Goal: Task Accomplishment & Management: Use online tool/utility

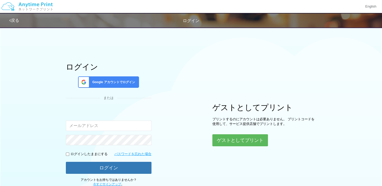
type input "[EMAIL_ADDRESS][DOMAIN_NAME]"
click at [233, 146] on div "ログイン Google アカウントでログイン または 入力されたメールアドレスまたはパスワードが正しくありません。 [EMAIL_ADDRESS][DOMAI…" at bounding box center [190, 105] width 311 height 162
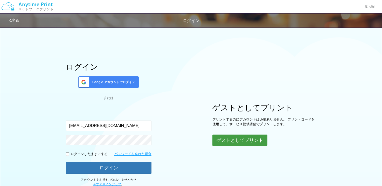
click at [232, 140] on button "ゲストとしてプリント" at bounding box center [239, 139] width 55 height 11
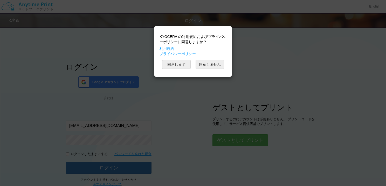
click at [181, 65] on button "同意します" at bounding box center [176, 64] width 28 height 9
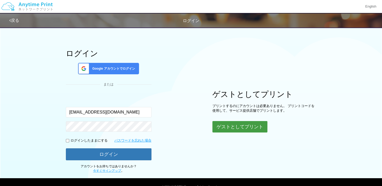
scroll to position [26, 0]
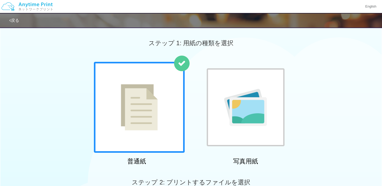
click at [256, 84] on div at bounding box center [245, 107] width 78 height 78
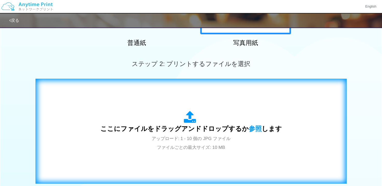
scroll to position [155, 0]
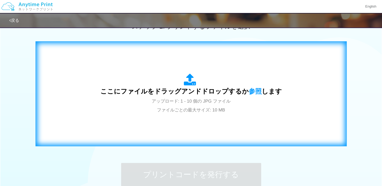
click at [240, 91] on span "ここにファイルをドラッグアンドドロップするか 参照 します" at bounding box center [190, 90] width 181 height 7
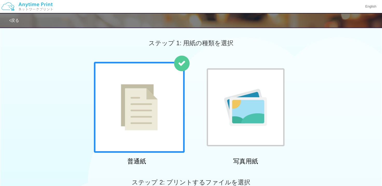
scroll to position [155, 0]
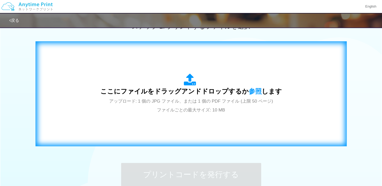
click at [245, 80] on div "ここにファイルをドラッグアンドドロップするか 参照 します アップロード: 1 個の JPG ファイル、または 1 個の PDF ファイル (上限 50 ペー…" at bounding box center [190, 93] width 181 height 40
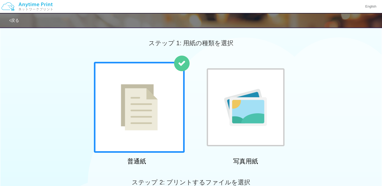
click at [245, 100] on img at bounding box center [245, 107] width 43 height 37
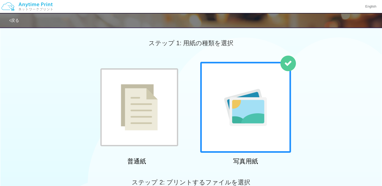
scroll to position [104, 0]
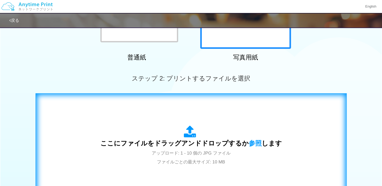
click at [230, 118] on div "ここにファイルをドラッグアンドドロップするか 参照 します アップロード: 1 - 10 個の JPG ファイル ファイルごとの最大サイズ: 10 MB" at bounding box center [191, 145] width 300 height 94
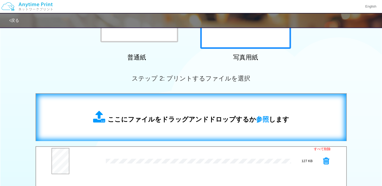
click at [204, 125] on div "ここにファイルをドラッグアンドドロップするか 参照 します" at bounding box center [191, 117] width 300 height 37
click at [188, 116] on span "ここにファイルをドラッグアンドドロップするか 参照 します" at bounding box center [198, 118] width 181 height 7
click at [167, 105] on div "ここにファイルをドラッグアンドドロップするか 参照 します" at bounding box center [191, 117] width 300 height 37
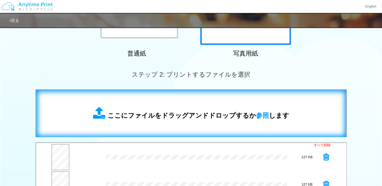
scroll to position [181, 0]
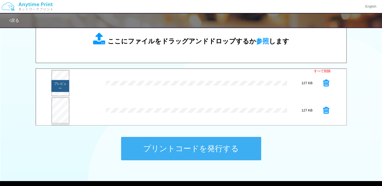
click at [63, 84] on button "プレビュー" at bounding box center [60, 86] width 18 height 12
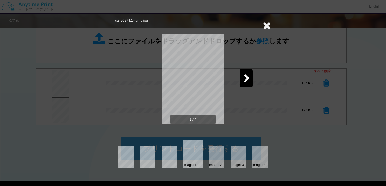
click at [247, 78] on icon at bounding box center [246, 78] width 6 height 9
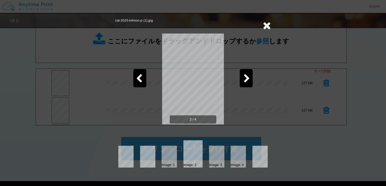
click at [247, 78] on icon at bounding box center [246, 78] width 6 height 9
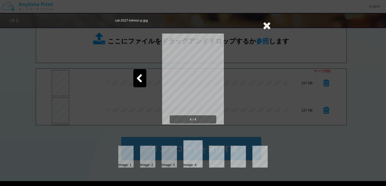
click at [265, 22] on icon at bounding box center [266, 25] width 8 height 10
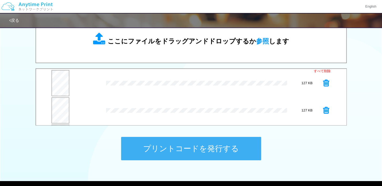
click at [191, 149] on button "プリントコードを発行する" at bounding box center [191, 148] width 140 height 23
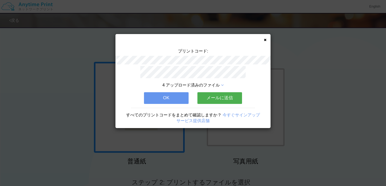
click at [265, 40] on icon at bounding box center [264, 39] width 3 height 3
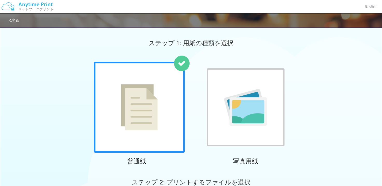
click at [250, 98] on img at bounding box center [245, 107] width 43 height 37
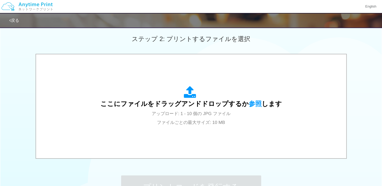
scroll to position [181, 0]
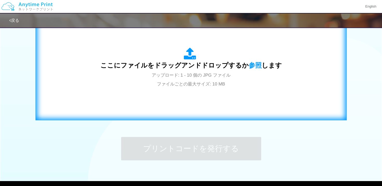
click at [227, 83] on div "ここにファイルをドラッグアンドドロップするか 参照 します アップロード: 1 - 10 個の JPG ファイル ファイルごとの最大サイズ: 10 MB" at bounding box center [190, 67] width 181 height 40
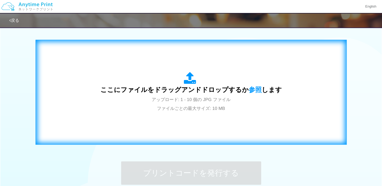
scroll to position [130, 0]
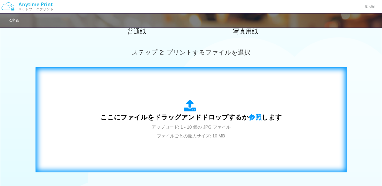
click at [142, 85] on div "ここにファイルをドラッグアンドドロップするか 参照 します アップロード: 1 - 10 個の JPG ファイル ファイルごとの最大サイズ: 10 MB" at bounding box center [191, 120] width 300 height 94
click at [168, 89] on div "ここにファイルをドラッグアンドドロップするか 参照 します アップロード: 1 - 10 個の JPG ファイル ファイルごとの最大サイズ: 10 MB" at bounding box center [191, 120] width 300 height 94
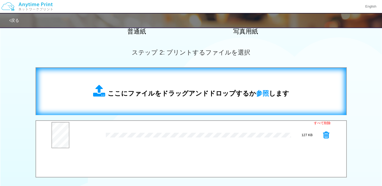
drag, startPoint x: 154, startPoint y: 85, endPoint x: 137, endPoint y: 84, distance: 17.7
click at [137, 84] on div "ここにファイルをドラッグアンドドロップするか 参照 します" at bounding box center [191, 91] width 300 height 37
drag, startPoint x: 151, startPoint y: 80, endPoint x: 134, endPoint y: 77, distance: 16.4
click at [134, 77] on div "ここにファイルをドラッグアンドドロップするか 参照 します" at bounding box center [191, 91] width 300 height 37
drag, startPoint x: 152, startPoint y: 84, endPoint x: 137, endPoint y: 84, distance: 15.3
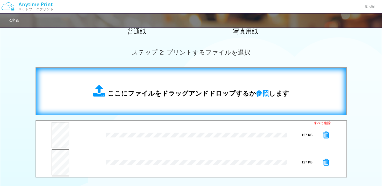
click at [137, 84] on div "ここにファイルをドラッグアンドドロップするか 参照 します" at bounding box center [191, 91] width 300 height 37
click at [144, 87] on div "ここにファイルをドラッグアンドドロップするか 参照 します" at bounding box center [191, 90] width 196 height 13
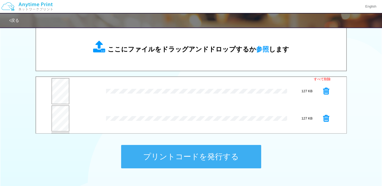
scroll to position [131, 0]
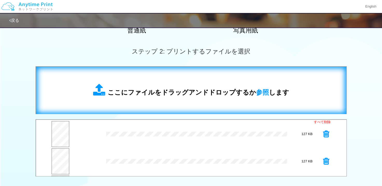
drag, startPoint x: 157, startPoint y: 86, endPoint x: 145, endPoint y: 88, distance: 12.8
click at [145, 88] on span "ここにファイルをドラッグアンドドロップするか 参照 します" at bounding box center [198, 91] width 181 height 7
click at [149, 78] on div "ここにファイルをドラッグアンドドロップするか 参照 します" at bounding box center [191, 90] width 300 height 37
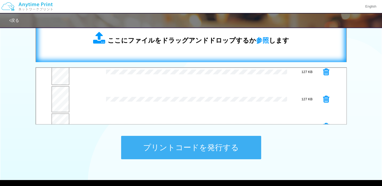
scroll to position [0, 0]
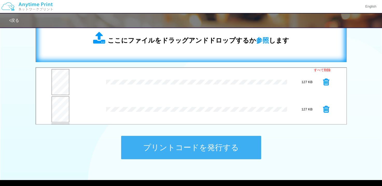
click at [152, 46] on div "ここにファイルをドラッグアンドドロップするか 参照 します" at bounding box center [191, 38] width 300 height 37
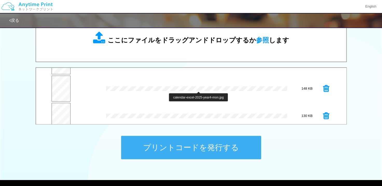
scroll to position [163, 0]
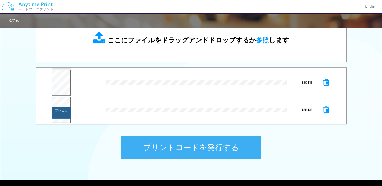
click at [65, 110] on button "プレビュー" at bounding box center [61, 112] width 19 height 12
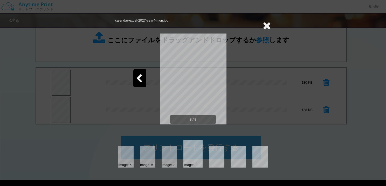
click at [137, 75] on icon at bounding box center [139, 78] width 6 height 9
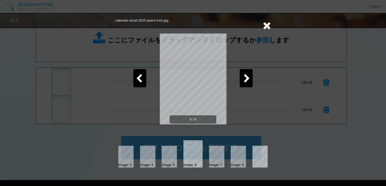
click at [137, 75] on icon at bounding box center [139, 78] width 6 height 9
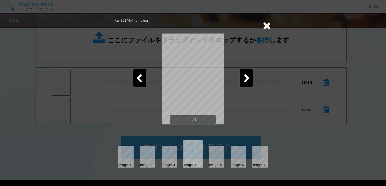
click at [137, 75] on icon at bounding box center [139, 78] width 6 height 9
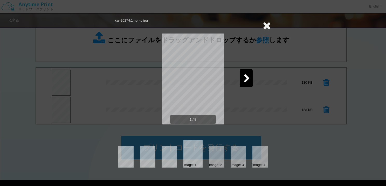
click at [137, 75] on div "1 / 8" at bounding box center [192, 83] width 155 height 104
click at [268, 25] on icon at bounding box center [266, 25] width 8 height 10
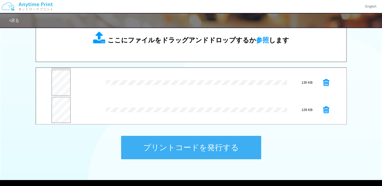
click at [208, 142] on button "プリントコードを発行する" at bounding box center [191, 147] width 140 height 23
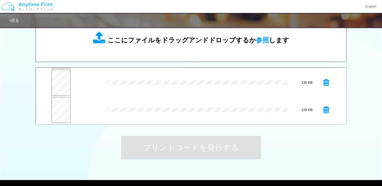
scroll to position [0, 0]
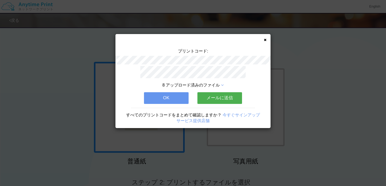
click at [175, 90] on div "8 アップロード済みのファイル OK メールに送信 すべてのプリントコードをまとめて確認しますか？ 今すぐサインアップ サービス提供店舗" at bounding box center [192, 97] width 155 height 62
click at [174, 92] on button "OK" at bounding box center [166, 97] width 45 height 11
